Goal: Task Accomplishment & Management: Complete application form

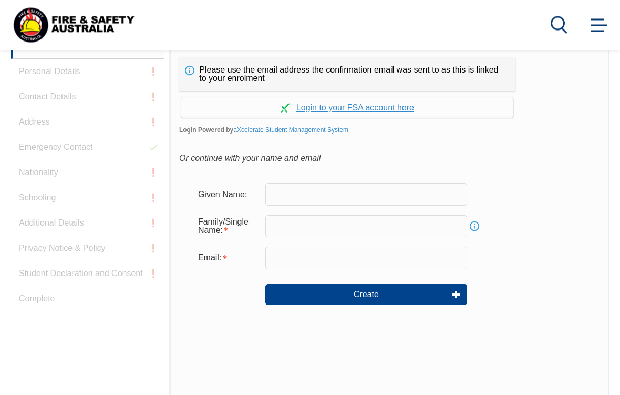
scroll to position [285, 0]
click at [334, 193] on input "text" at bounding box center [366, 194] width 202 height 22
type input "[PERSON_NAME]"
click at [338, 220] on input "text" at bounding box center [366, 226] width 202 height 22
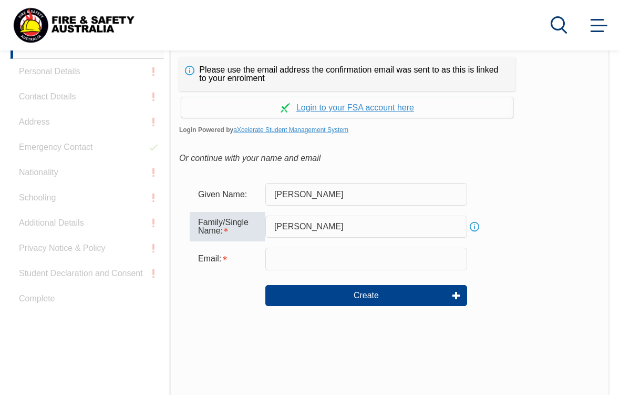
type input "[PERSON_NAME]"
click at [357, 255] on input "email" at bounding box center [366, 258] width 202 height 22
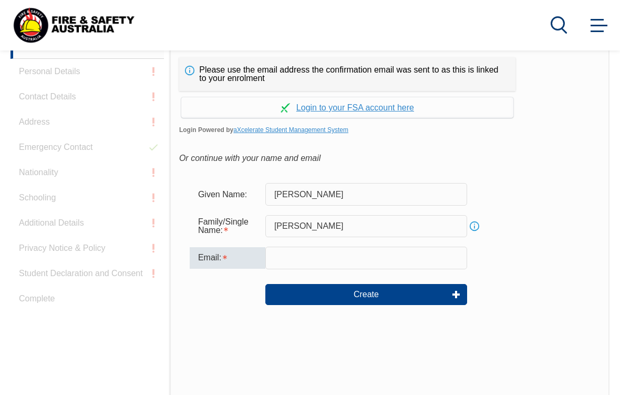
type input "[PERSON_NAME][EMAIL_ADDRESS][PERSON_NAME][DOMAIN_NAME]"
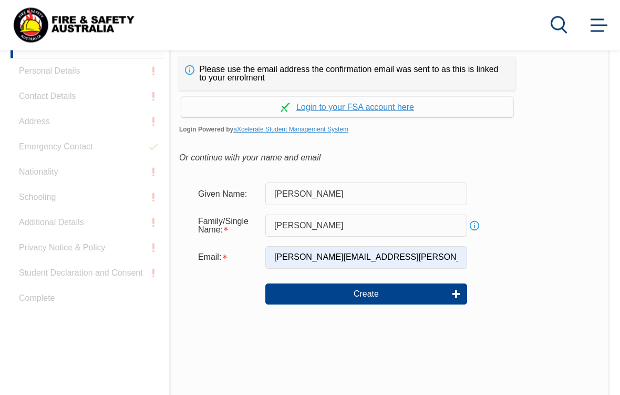
click at [409, 294] on button "Create" at bounding box center [366, 294] width 202 height 21
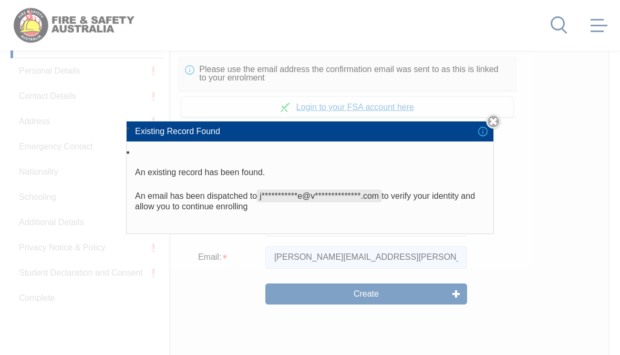
scroll to position [325, 0]
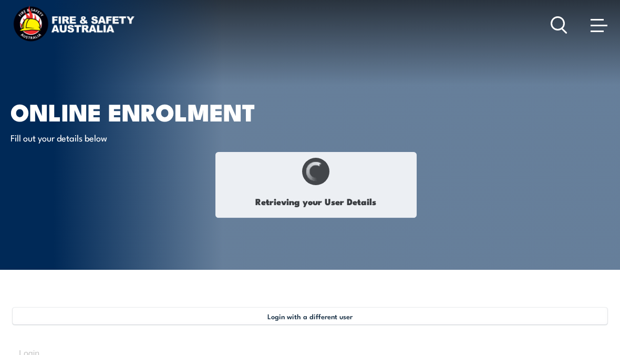
type input "[PERSON_NAME]"
type input "1973-10-16"
type input "GMVD33GH6T"
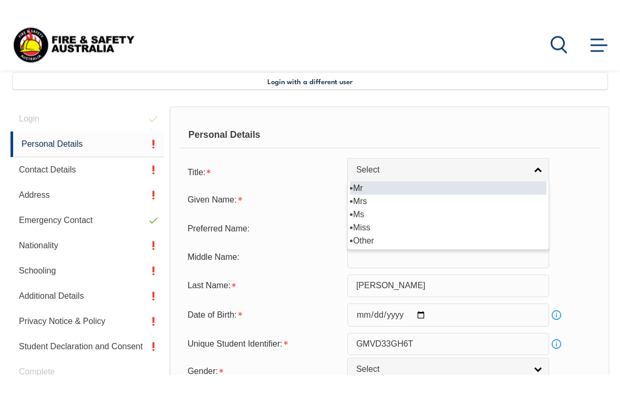
scroll to position [255, 0]
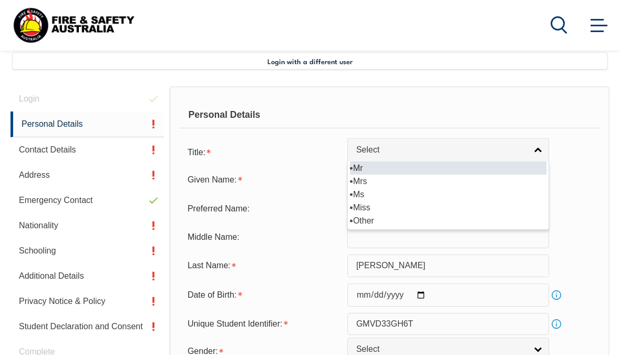
select select "Mr"
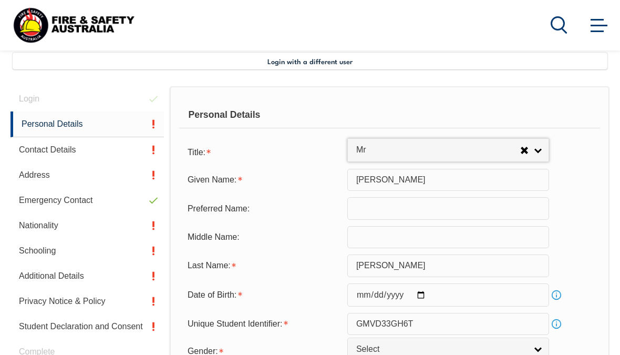
click at [443, 187] on input "[PERSON_NAME]" at bounding box center [448, 180] width 202 height 22
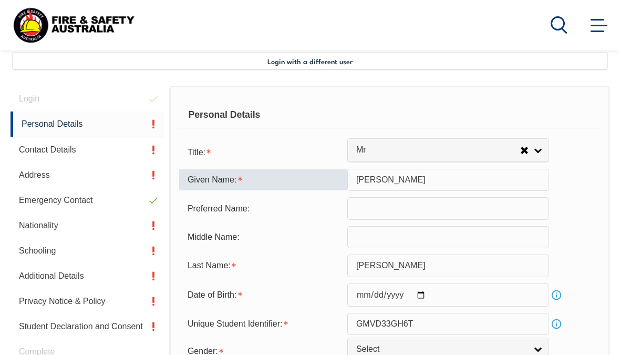
type input "[PERSON_NAME]"
click at [441, 248] on input "text" at bounding box center [448, 237] width 202 height 22
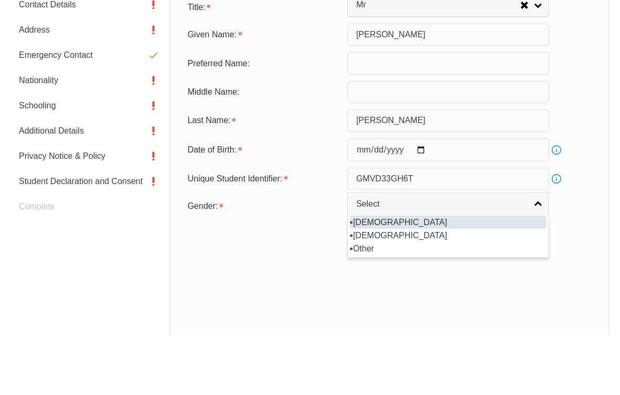
scroll to position [400, 0]
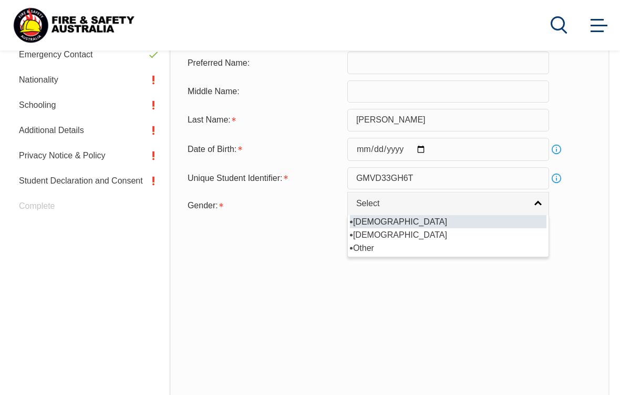
select select "M"
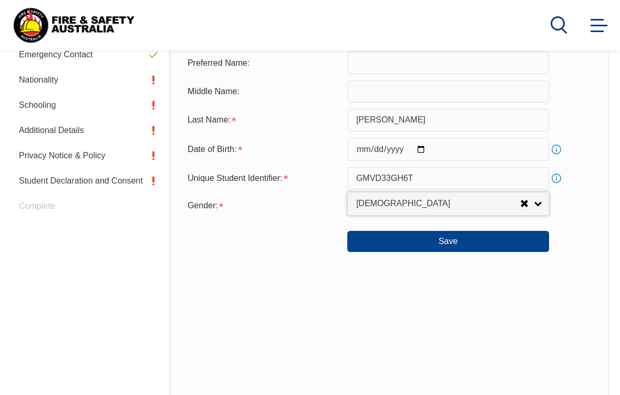
click at [505, 251] on button "Save" at bounding box center [448, 241] width 202 height 21
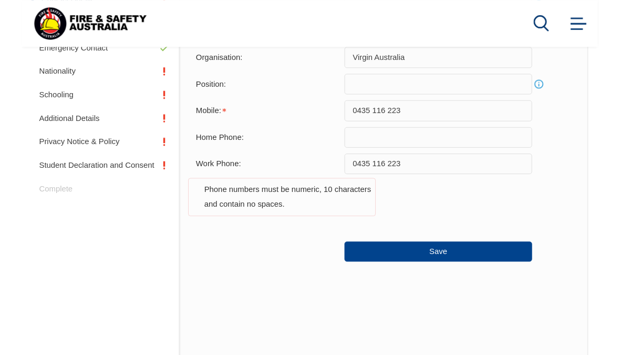
scroll to position [430, 0]
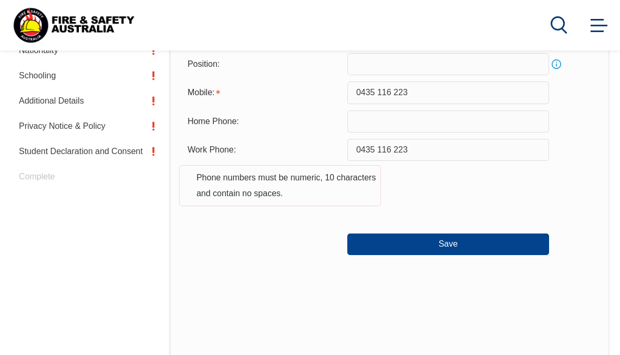
click at [505, 254] on button "Save" at bounding box center [448, 243] width 202 height 21
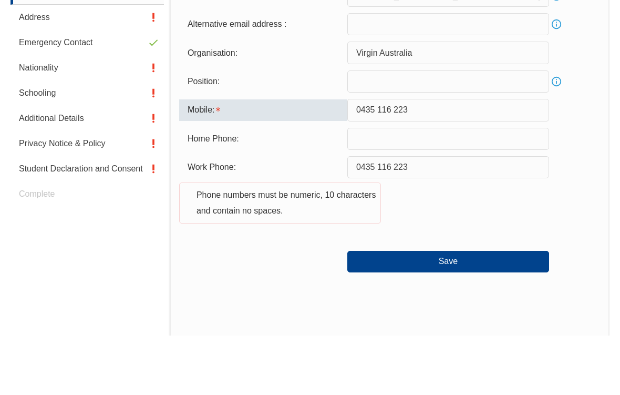
scroll to position [354, 0]
click at [513, 309] on button "Save" at bounding box center [448, 319] width 202 height 21
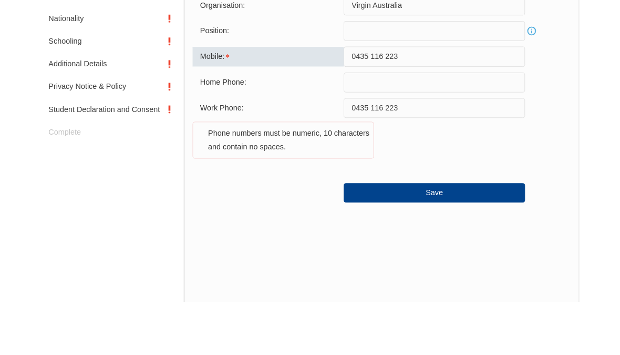
scroll to position [403, 0]
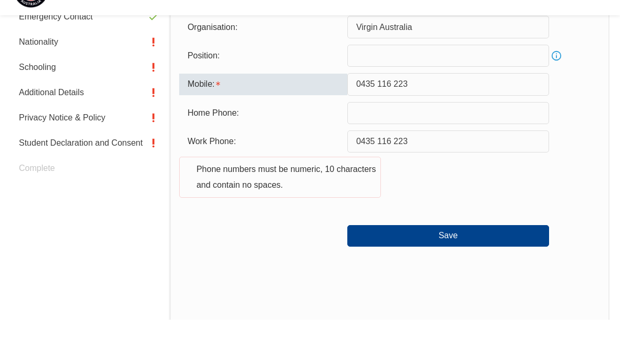
click at [378, 108] on input "0435 116 223" at bounding box center [448, 119] width 202 height 22
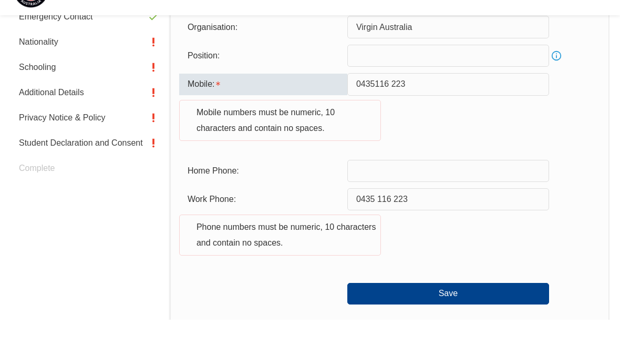
click at [496, 318] on button "Save" at bounding box center [448, 328] width 202 height 21
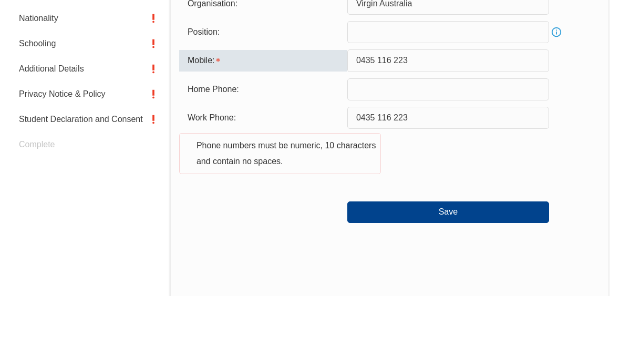
click at [356, 108] on input "0435 116 223" at bounding box center [448, 119] width 202 height 22
click at [377, 108] on input "0435 116 223" at bounding box center [448, 119] width 202 height 22
click at [427, 108] on input "0435 116 223" at bounding box center [448, 119] width 202 height 22
click at [423, 108] on input "0435 116 223" at bounding box center [448, 119] width 202 height 22
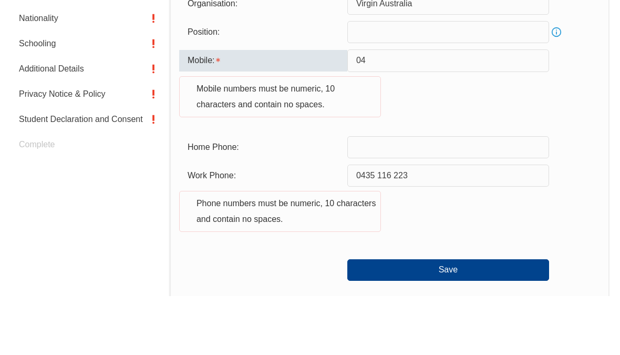
type input "0"
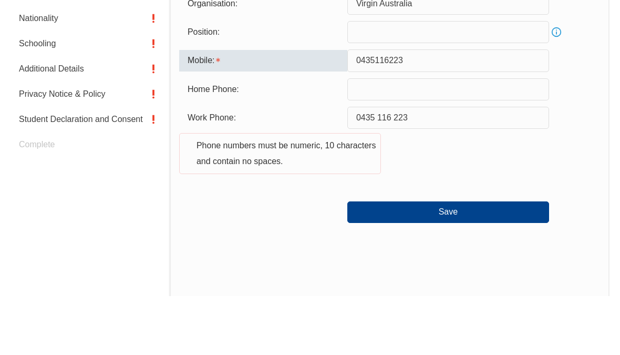
type input "0435116223"
click at [428, 166] on input "0435 116 223" at bounding box center [448, 177] width 202 height 22
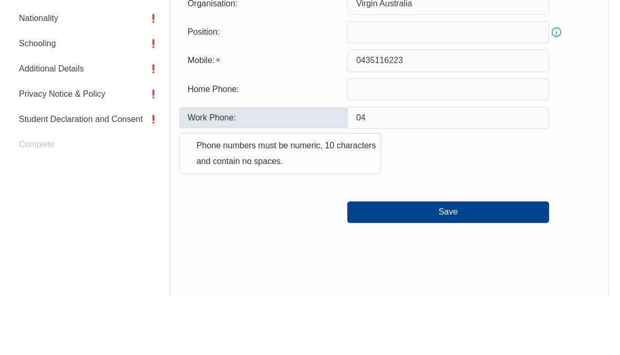
type input "0"
click at [462, 260] on button "Save" at bounding box center [448, 270] width 202 height 21
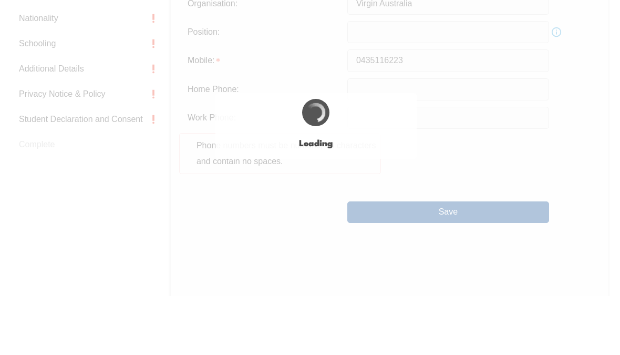
type input "0435 116 223"
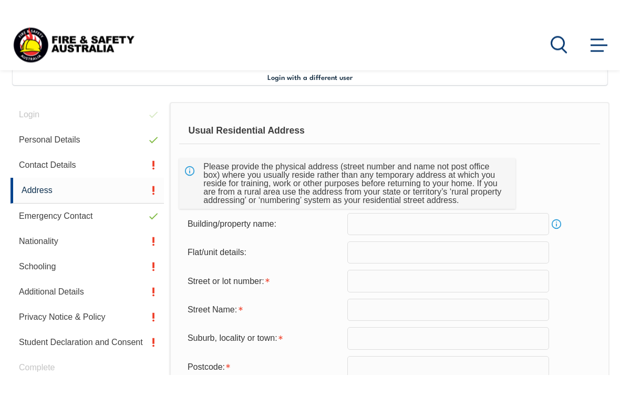
scroll to position [255, 0]
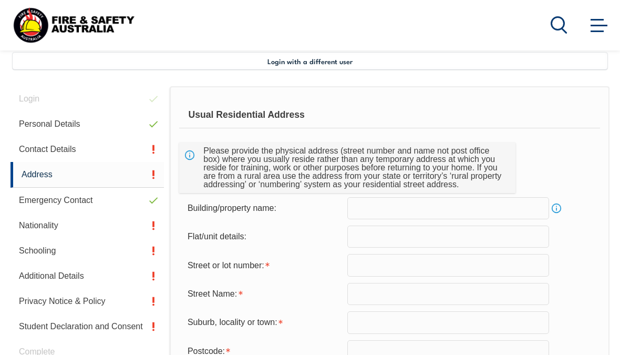
click at [497, 207] on input "text" at bounding box center [448, 208] width 202 height 22
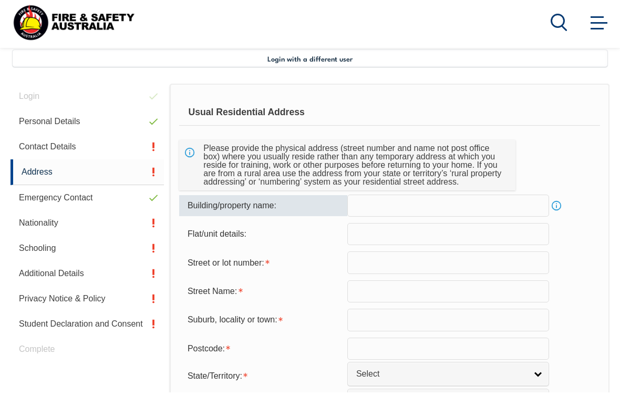
click at [445, 264] on input "text" at bounding box center [448, 265] width 202 height 22
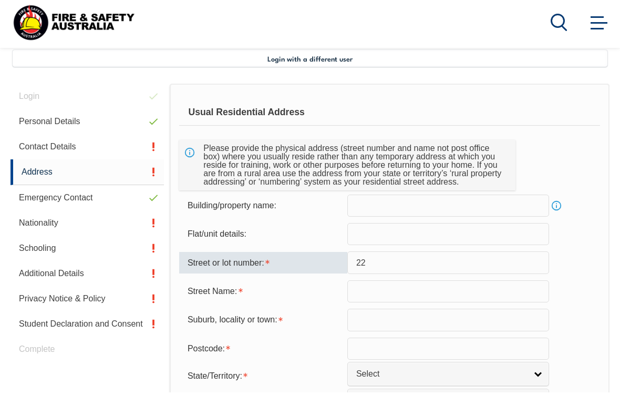
type input "22"
click at [386, 291] on input "text" at bounding box center [448, 294] width 202 height 22
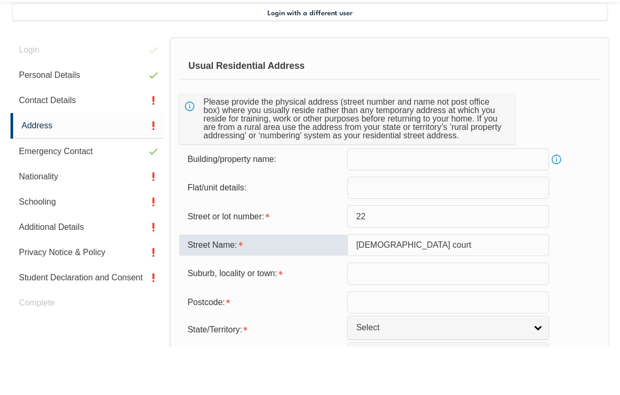
type input "kristen court"
click at [447, 311] on input "text" at bounding box center [448, 322] width 202 height 22
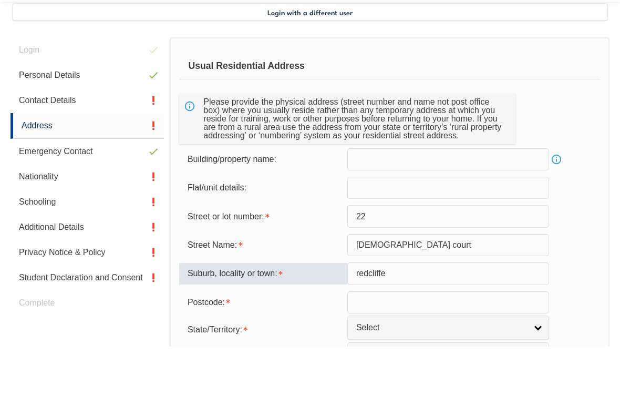
type input "redcliffe"
click at [499, 340] on input "text" at bounding box center [448, 351] width 202 height 22
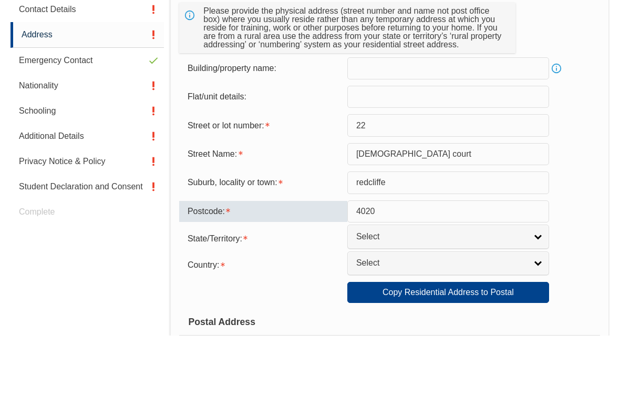
scroll to position [337, 0]
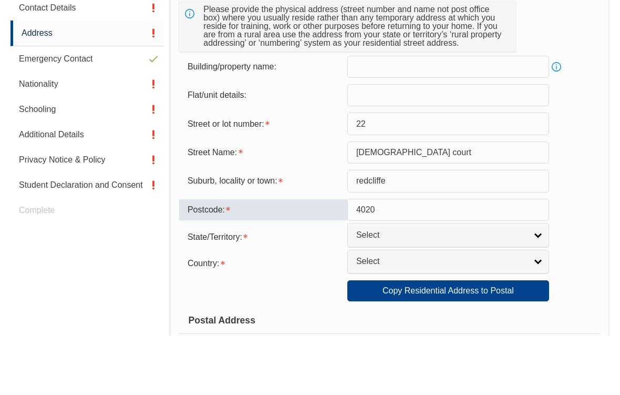
type input "4020"
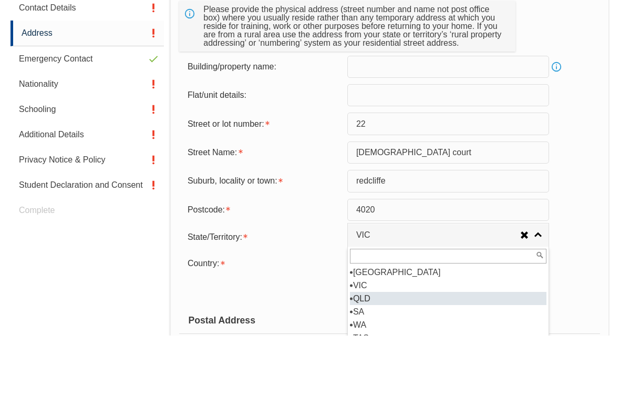
select select "QLD"
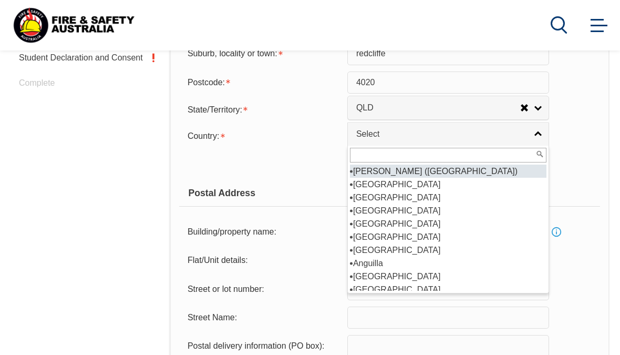
scroll to position [518, 0]
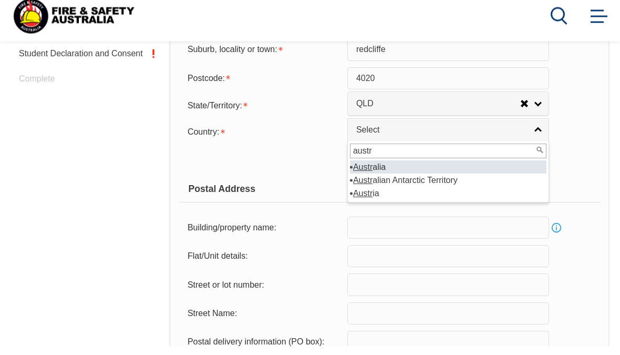
type input "austra"
select select "1101"
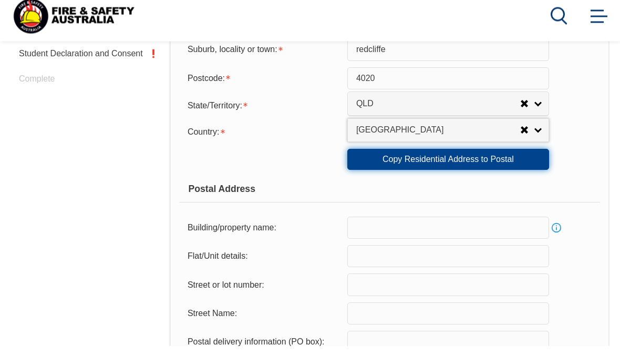
click at [505, 176] on link "Copy Residential Address to Postal" at bounding box center [448, 168] width 202 height 21
type input "22"
type input "kristen court"
type input "redcliffe"
select select "QLD"
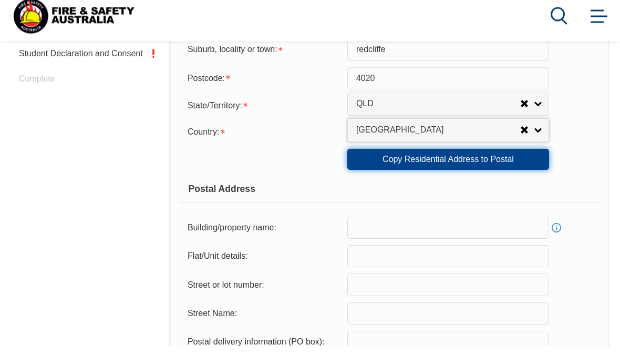
type input "4020"
select select "1101"
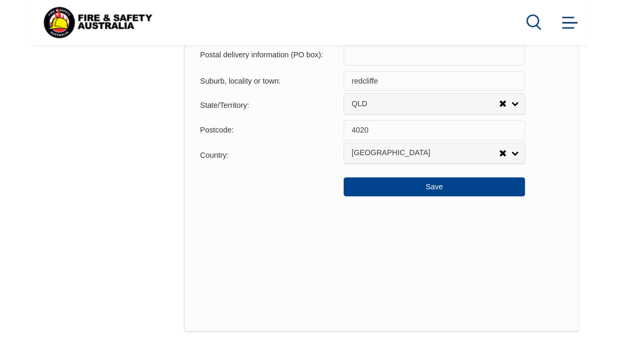
scroll to position [835, 0]
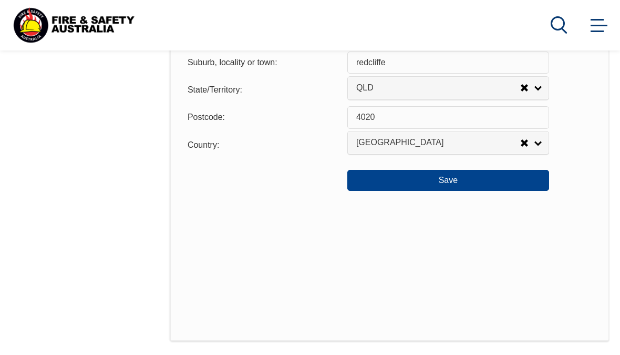
click at [500, 191] on button "Save" at bounding box center [448, 180] width 202 height 21
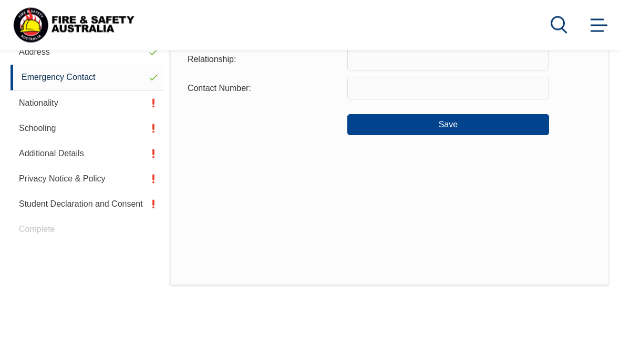
scroll to position [255, 0]
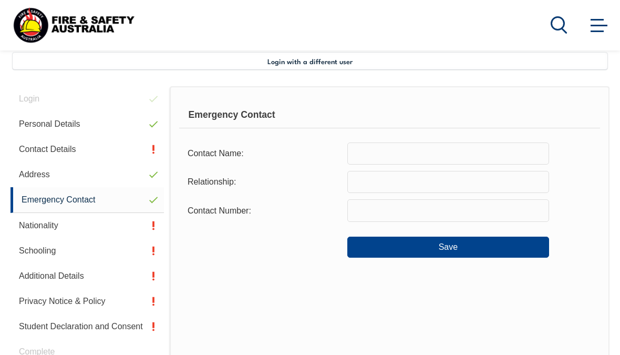
click at [514, 154] on input "text" at bounding box center [448, 153] width 202 height 22
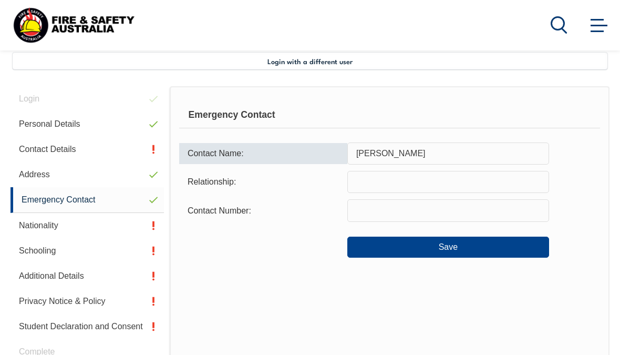
type input "Natalie Payne"
click at [438, 181] on input "text" at bounding box center [448, 182] width 202 height 22
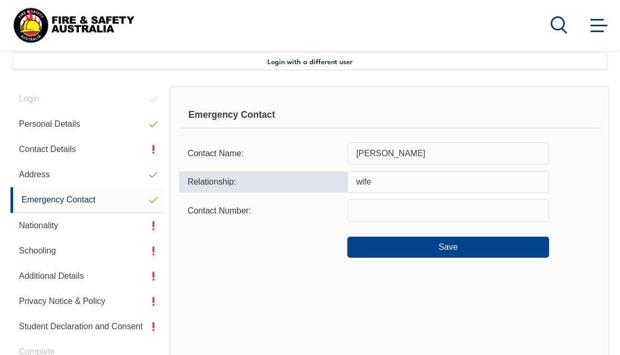
type input "wife"
click at [452, 209] on input "text" at bounding box center [448, 210] width 202 height 22
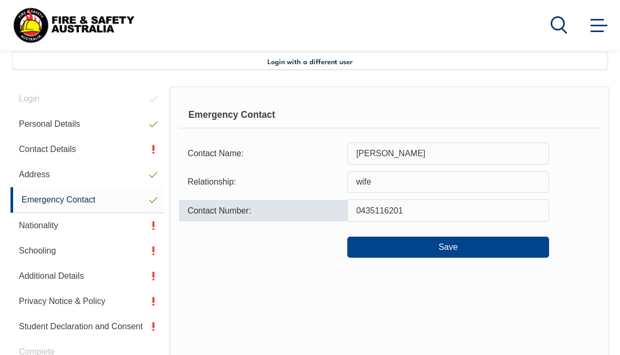
type input "0435116201"
click at [510, 247] on button "Save" at bounding box center [448, 246] width 202 height 21
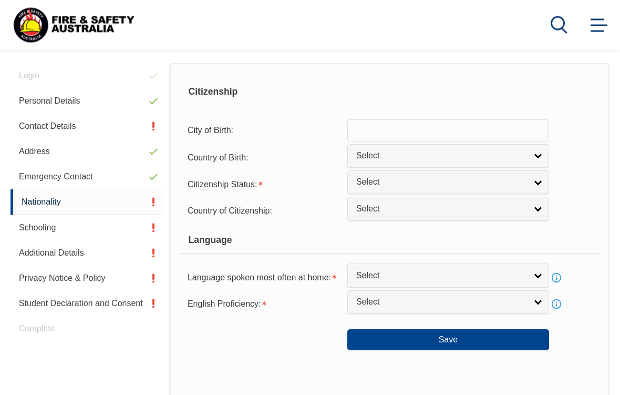
scroll to position [277, 0]
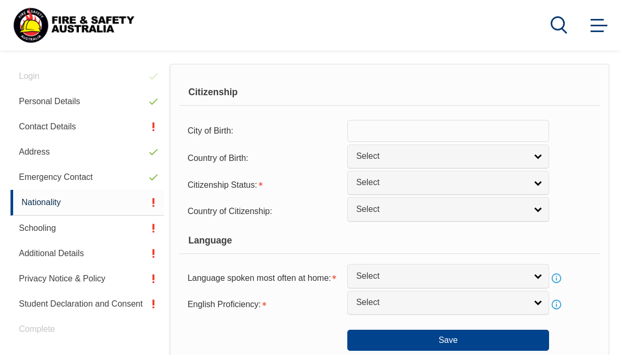
click at [496, 133] on input "text" at bounding box center [448, 131] width 202 height 22
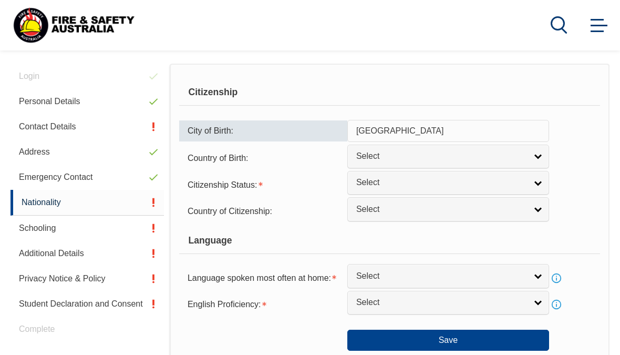
type input "Bristol"
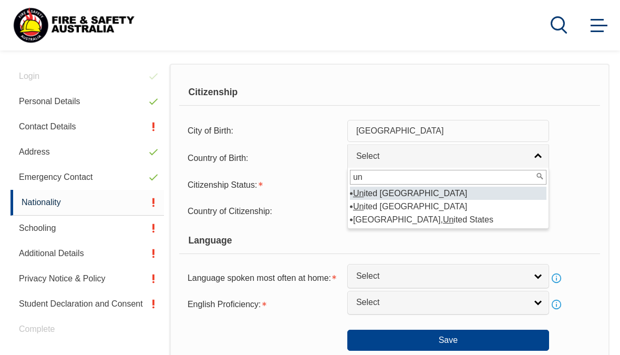
type input "u"
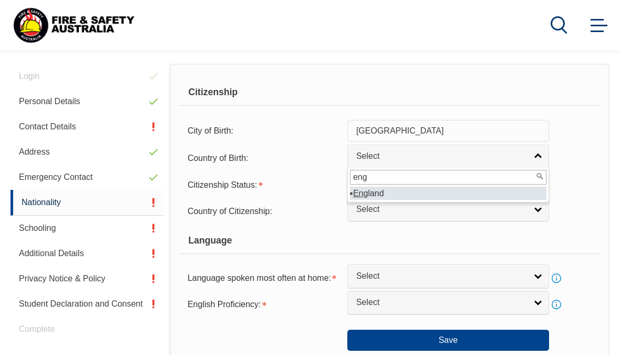
type input "engl"
select select "2102"
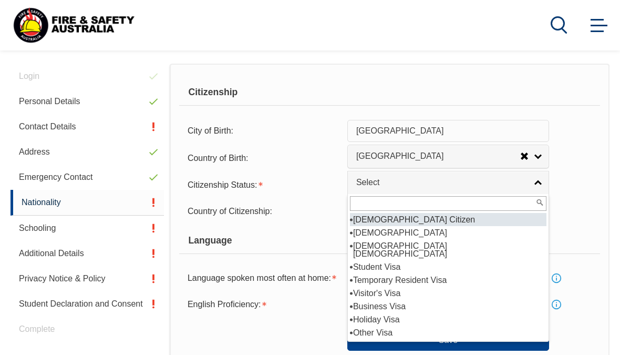
select select "1"
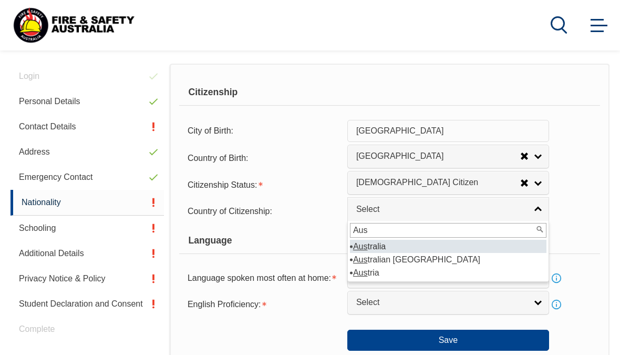
type input "Aust"
select select "1101"
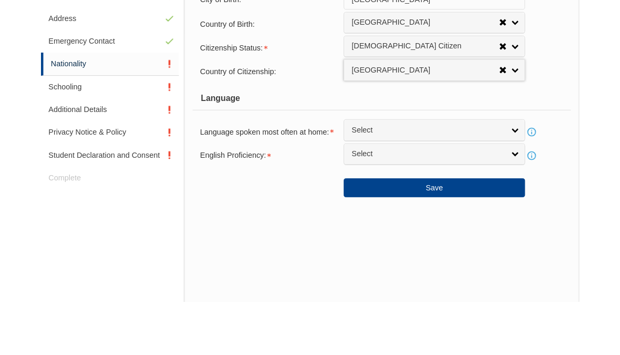
scroll to position [360, 0]
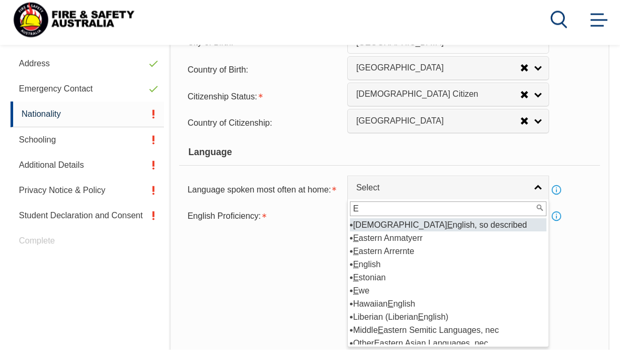
type input "En"
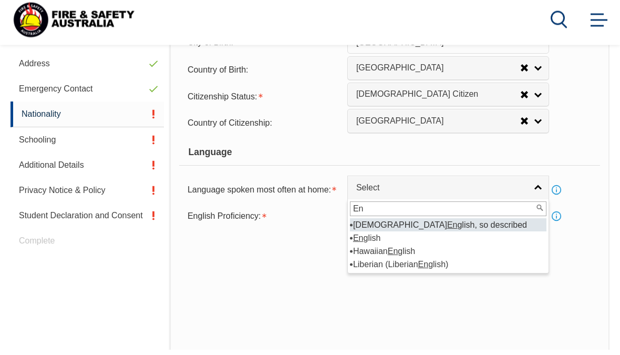
select select "1201"
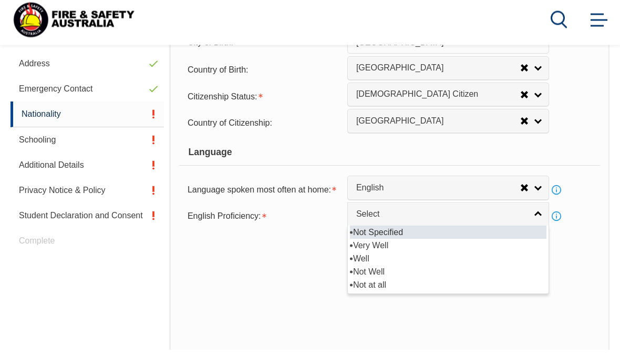
scroll to position [366, 0]
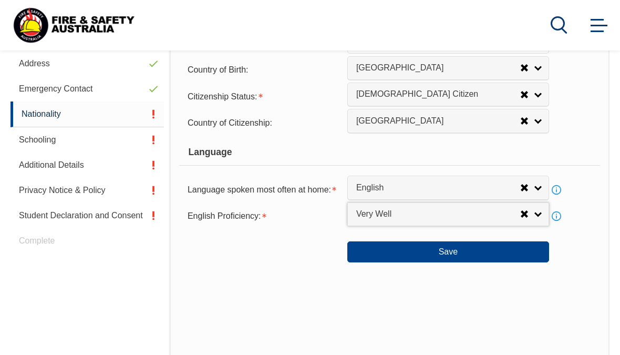
select select "1"
click at [492, 262] on button "Save" at bounding box center [448, 251] width 202 height 21
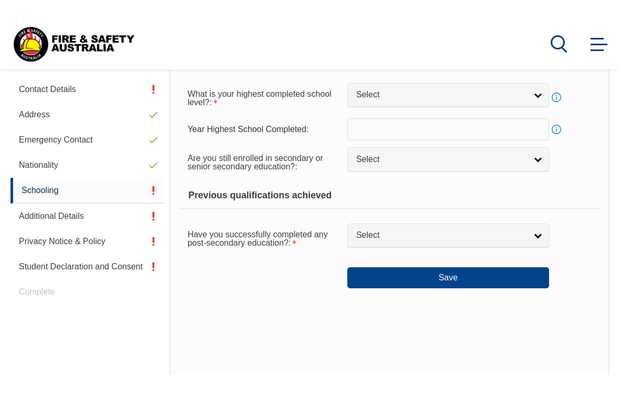
scroll to position [255, 0]
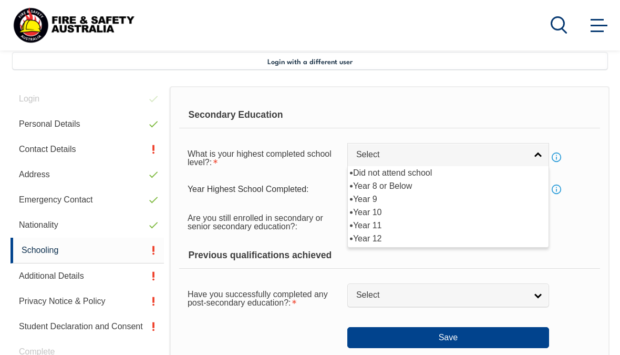
select select "12"
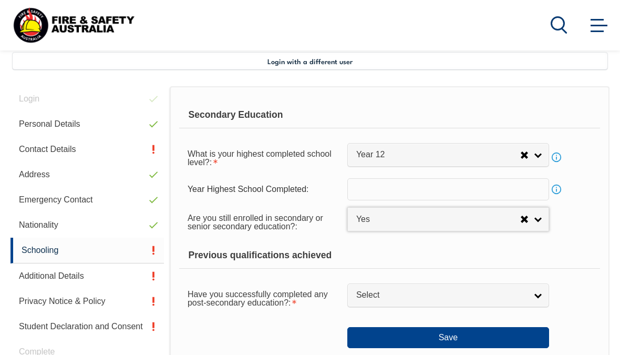
select select "true"
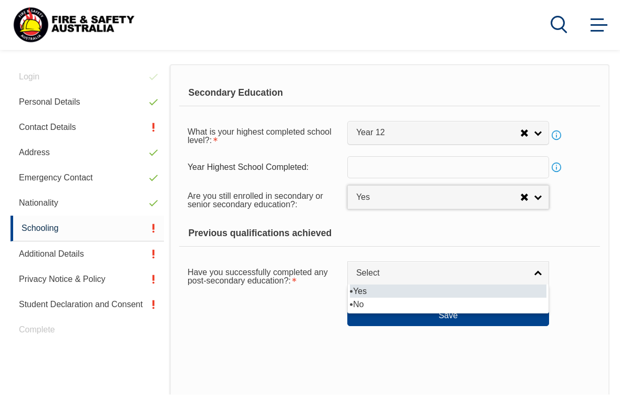
scroll to position [277, 0]
select select "true"
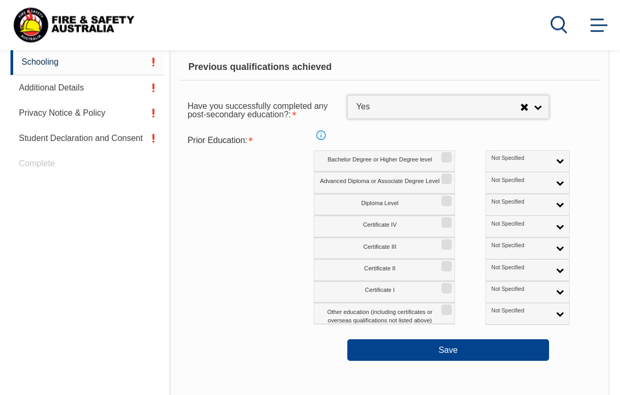
scroll to position [443, 0]
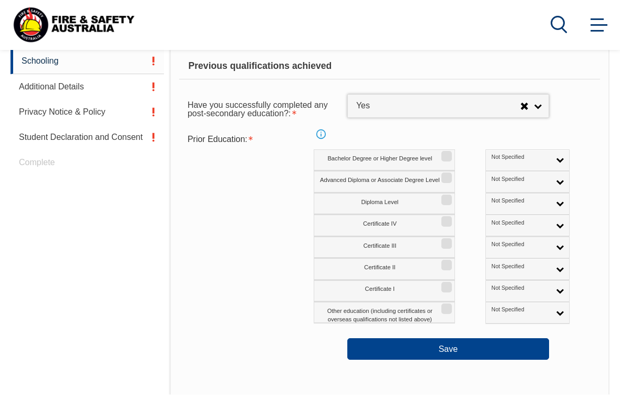
click at [413, 183] on label "Advanced Diploma or Associate Degree Level" at bounding box center [384, 182] width 141 height 22
click at [442, 175] on input "Advanced Diploma or Associate Degree Level" at bounding box center [445, 174] width 6 height 1
checkbox input "true"
click at [500, 349] on button "Save" at bounding box center [448, 348] width 202 height 21
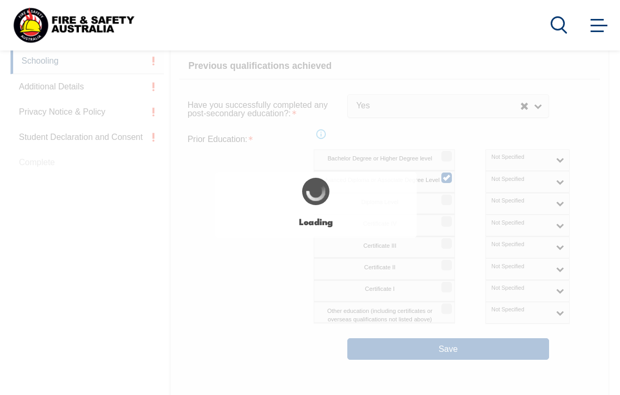
select select
select select "true"
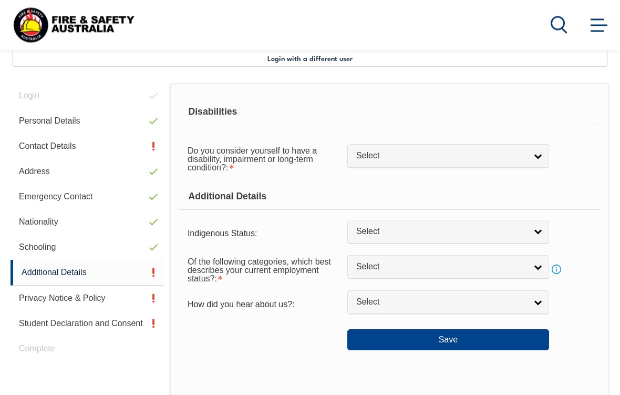
scroll to position [255, 0]
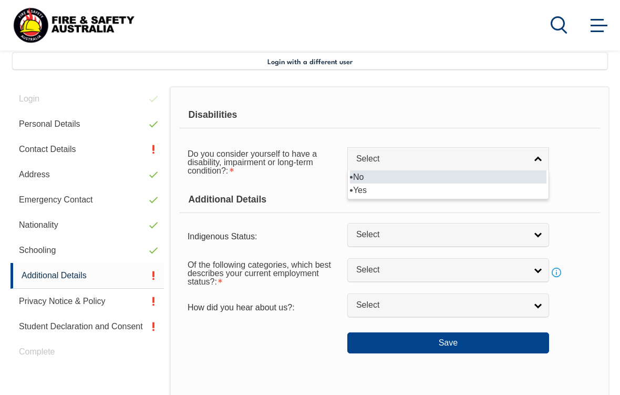
select select "false"
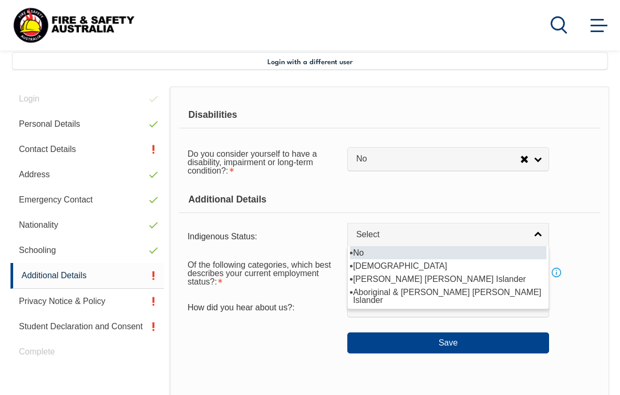
select select "4"
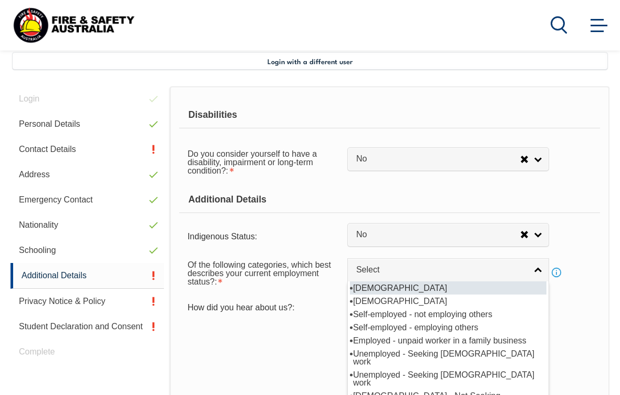
select select "1"
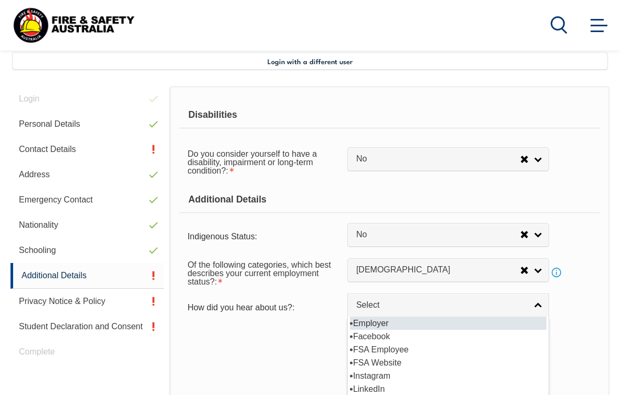
select select "8019"
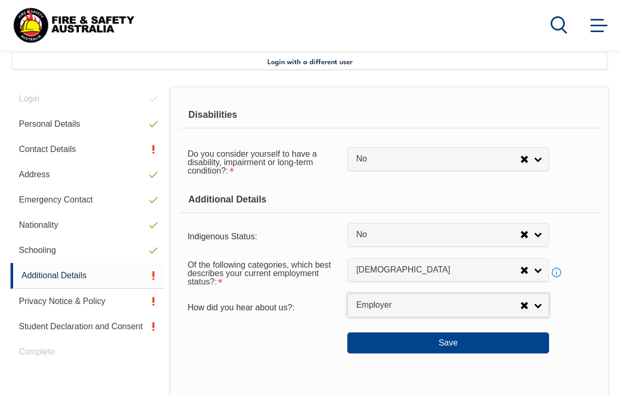
click at [497, 353] on button "Save" at bounding box center [448, 342] width 202 height 21
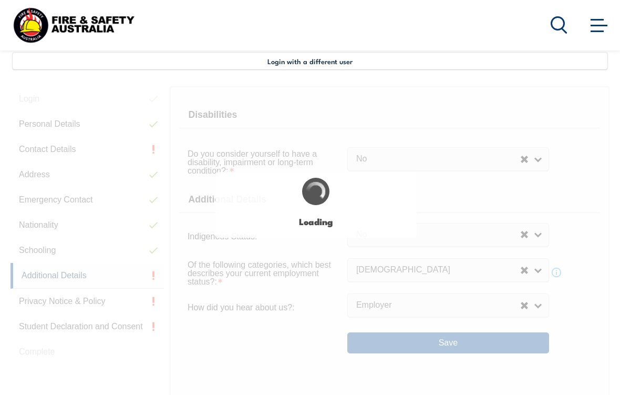
select select "false"
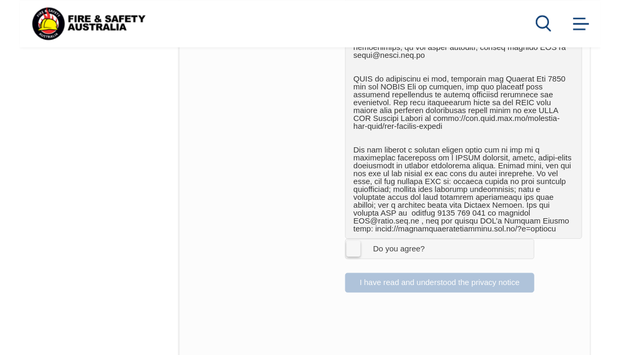
scroll to position [739, 0]
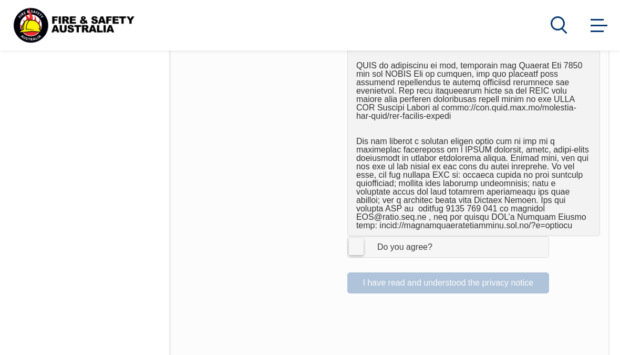
click at [361, 236] on label "I Agree Do you agree?" at bounding box center [448, 246] width 202 height 21
click at [441, 236] on input "I Agree Do you agree?" at bounding box center [450, 246] width 18 height 20
checkbox input "true"
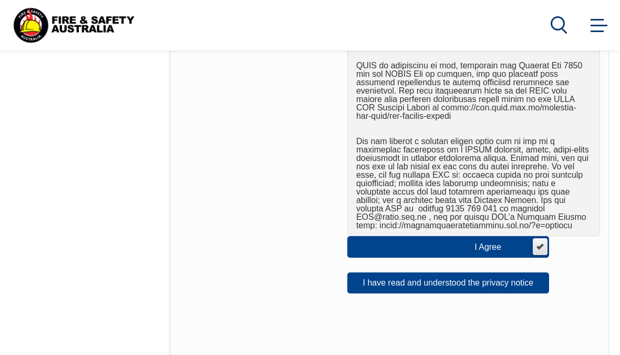
click at [504, 272] on button "I have read and understood the privacy notice" at bounding box center [448, 282] width 202 height 21
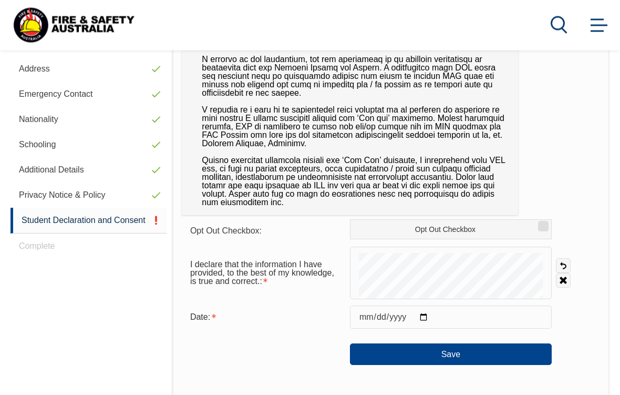
scroll to position [361, 0]
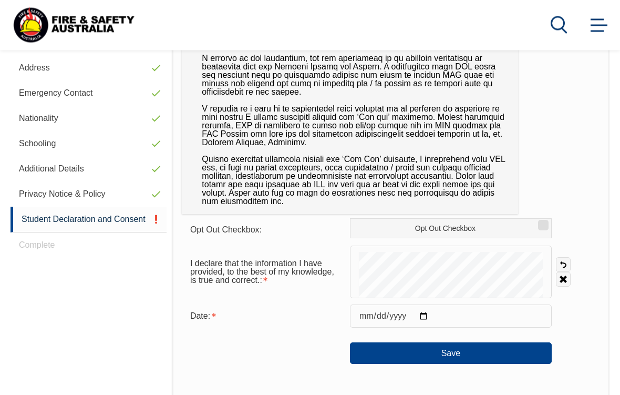
click at [489, 313] on input "date" at bounding box center [451, 316] width 202 height 23
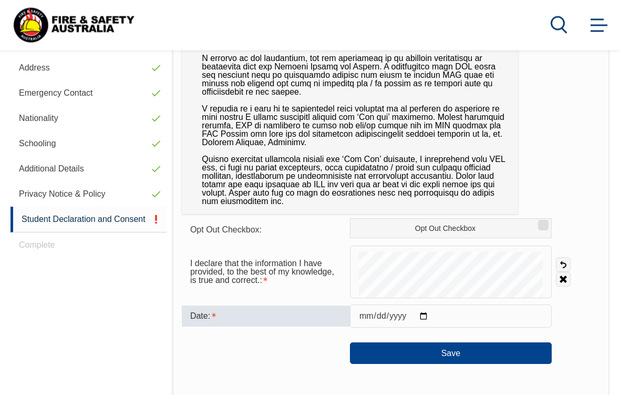
type input "2025-08-20"
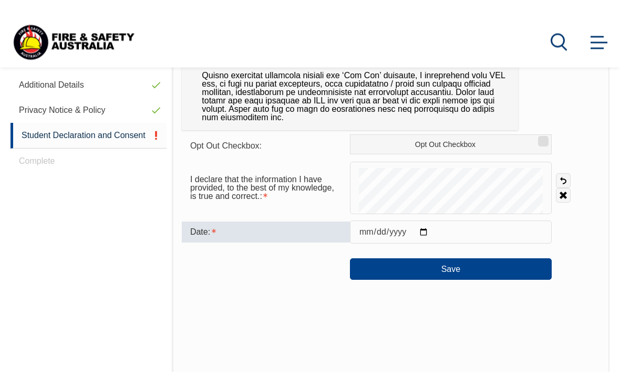
scroll to position [452, 0]
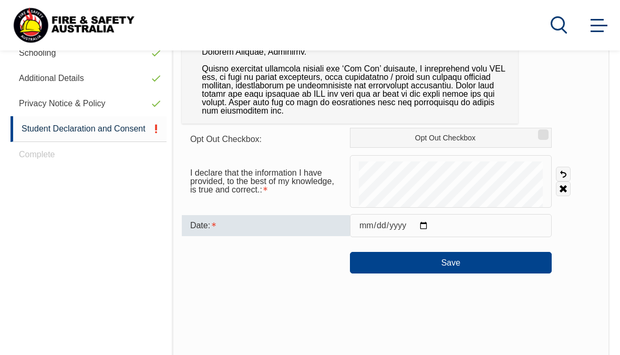
click at [480, 259] on button "Save" at bounding box center [451, 262] width 202 height 21
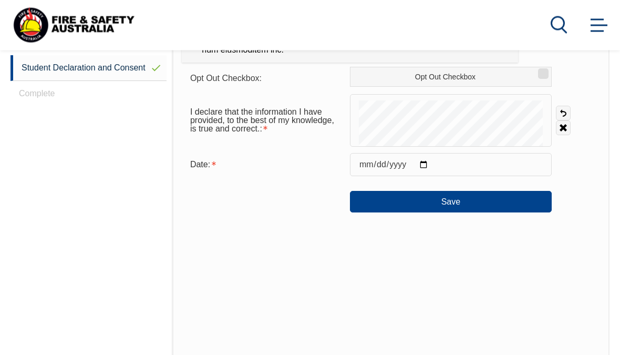
scroll to position [485, 0]
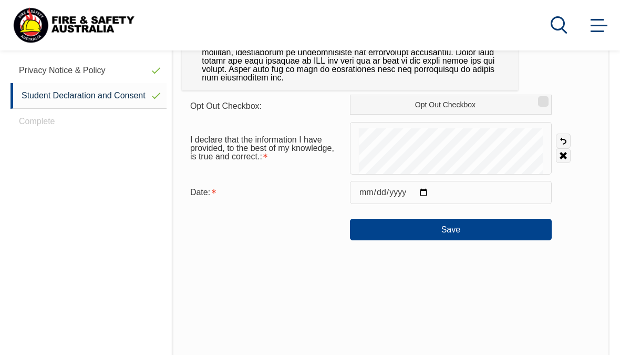
click at [477, 228] on button "Save" at bounding box center [451, 229] width 202 height 21
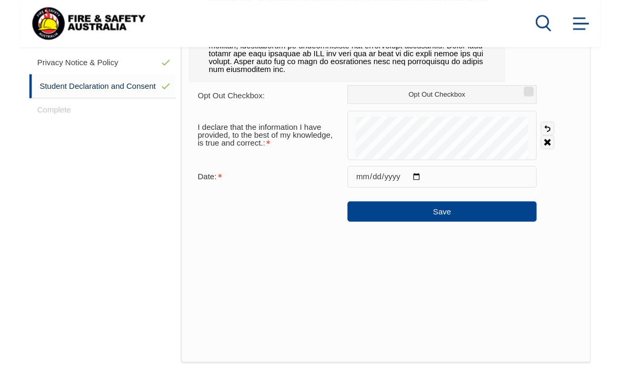
scroll to position [489, 0]
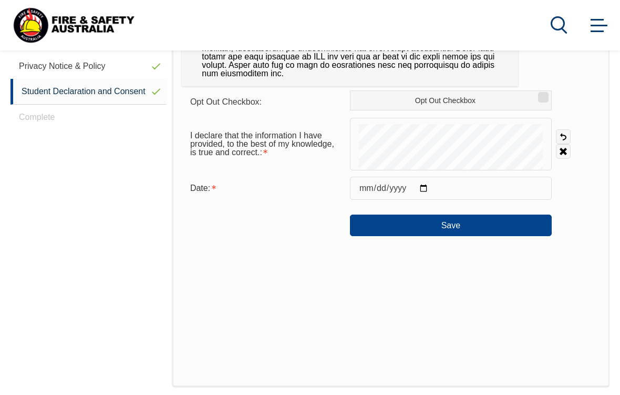
click at [410, 218] on button "Save" at bounding box center [451, 224] width 202 height 21
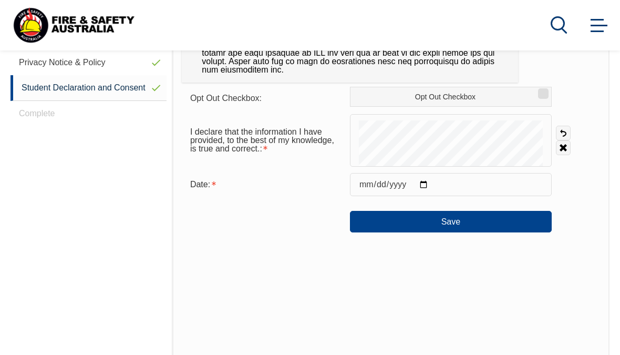
scroll to position [492, 0]
